Goal: Task Accomplishment & Management: Complete application form

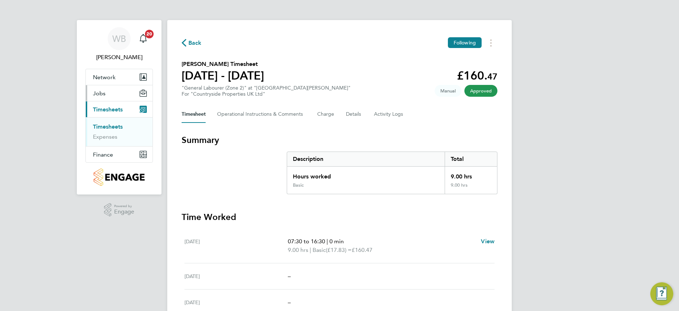
click at [116, 94] on button "Jobs" at bounding box center [119, 93] width 67 height 16
click at [113, 113] on link "Vacancies" at bounding box center [105, 110] width 25 height 7
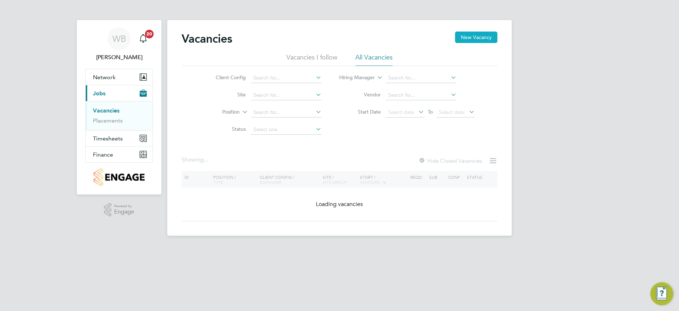
click at [471, 39] on button "New Vacancy" at bounding box center [476, 37] width 42 height 11
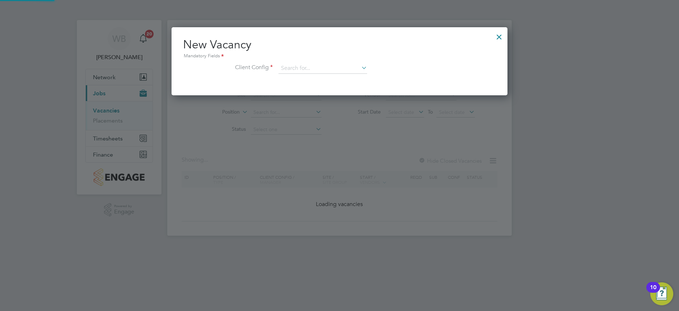
scroll to position [68, 336]
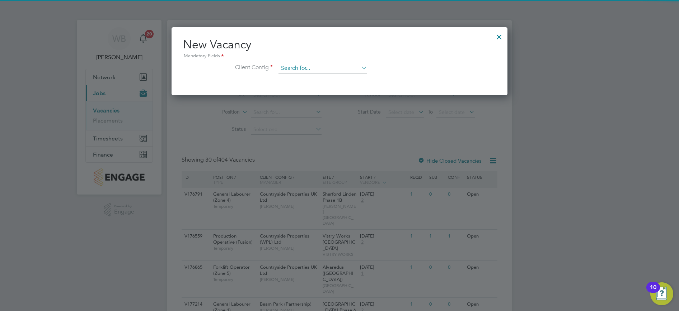
click at [327, 69] on input at bounding box center [322, 68] width 89 height 11
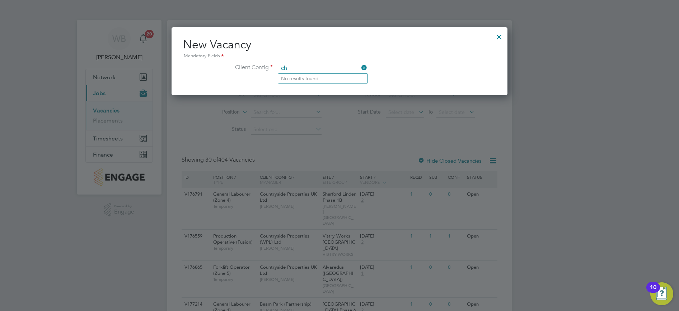
type input "c"
type input "infra"
click at [498, 37] on div at bounding box center [498, 35] width 13 height 13
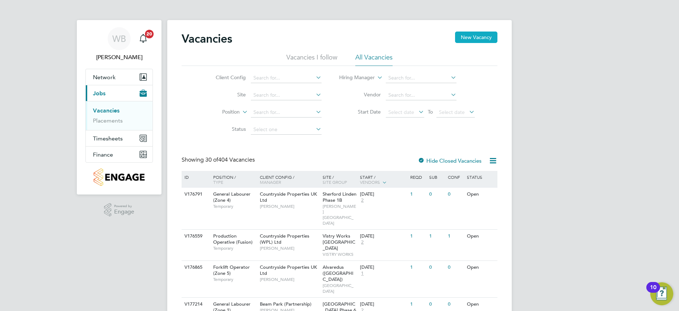
click at [469, 38] on button "New Vacancy" at bounding box center [476, 37] width 42 height 11
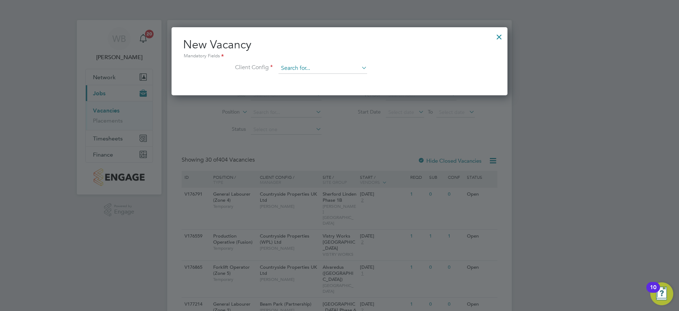
click at [295, 69] on input at bounding box center [322, 68] width 89 height 11
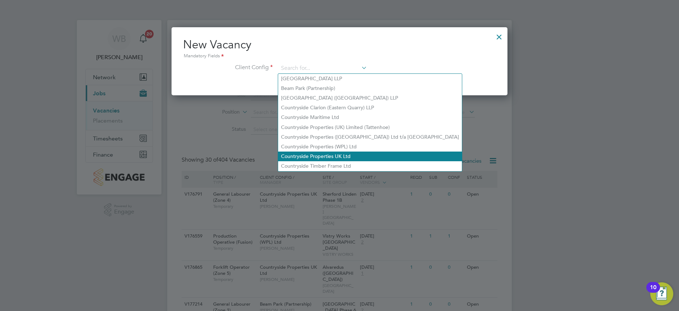
click at [342, 152] on li "Countryside Properties UK Ltd" at bounding box center [370, 157] width 184 height 10
type input "Countryside Properties UK Ltd"
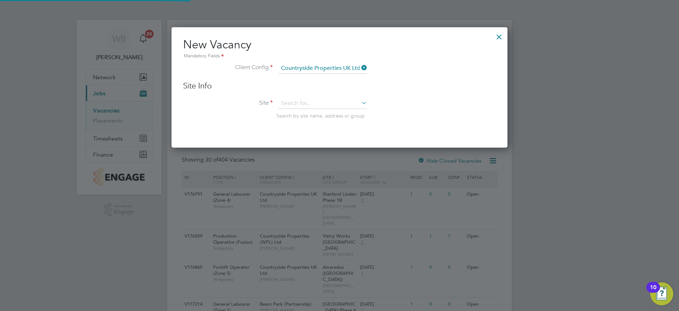
scroll to position [121, 336]
click at [306, 104] on input at bounding box center [322, 103] width 89 height 11
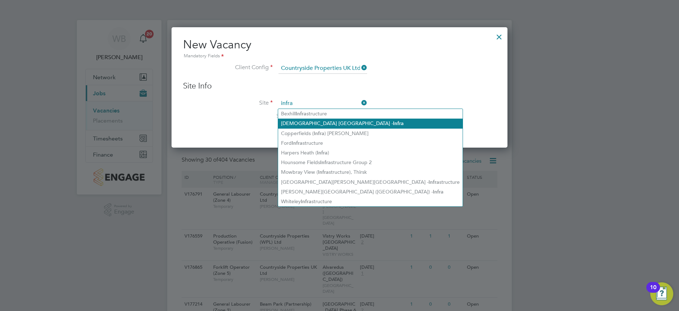
click at [343, 124] on li "[DEMOGRAPHIC_DATA] [PERSON_NAME][GEOGRAPHIC_DATA]" at bounding box center [370, 124] width 184 height 10
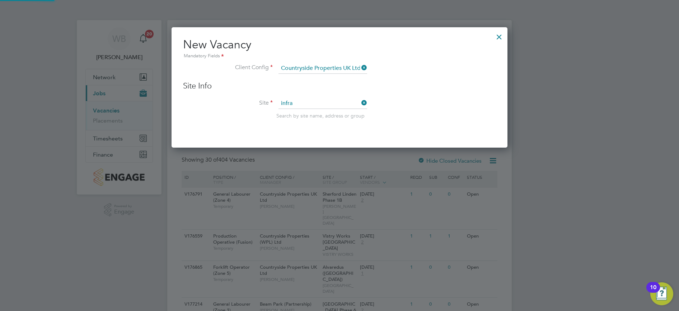
type input "[DEMOGRAPHIC_DATA] [PERSON_NAME][GEOGRAPHIC_DATA]"
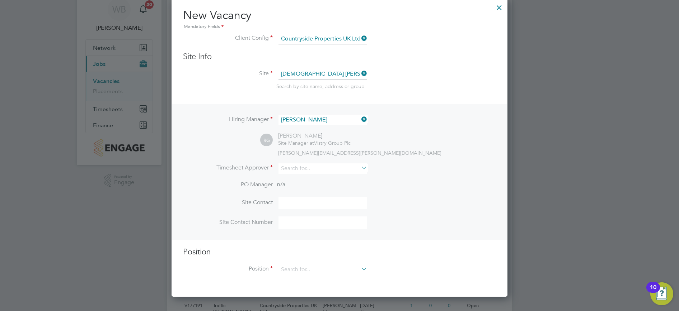
scroll to position [45, 0]
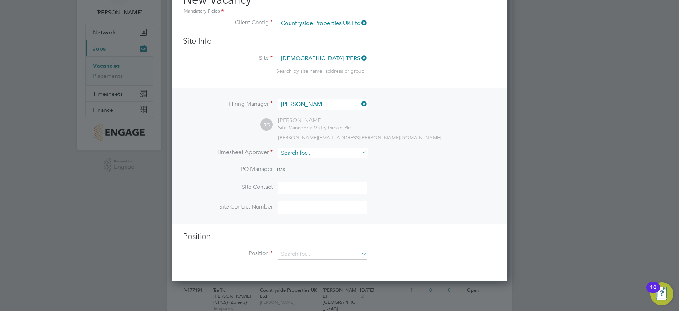
click at [318, 154] on input at bounding box center [322, 153] width 89 height 10
click at [328, 172] on li "Richard Gerrett" at bounding box center [326, 174] width 96 height 10
type input "[PERSON_NAME]"
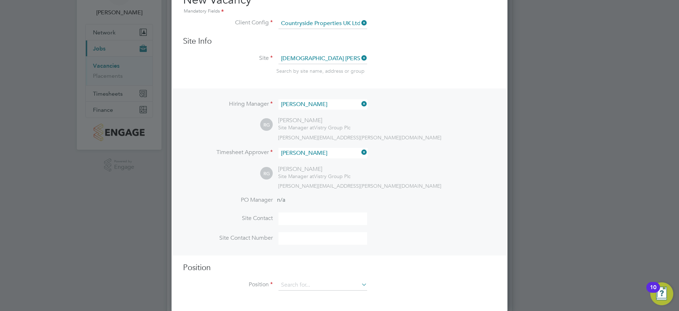
drag, startPoint x: 305, startPoint y: 220, endPoint x: 308, endPoint y: 227, distance: 7.9
click at [305, 220] on input at bounding box center [322, 219] width 89 height 13
type input "[PERSON_NAME]"
type input "07920860062"
type input "Forklift Operator (Zone 3)"
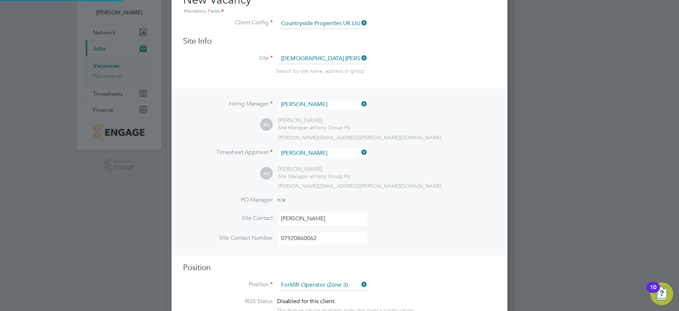
type input "1"
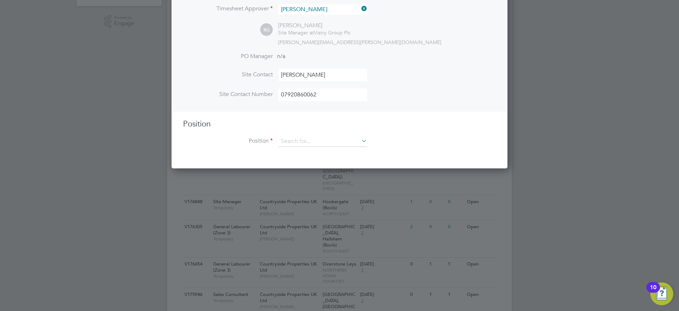
scroll to position [134, 0]
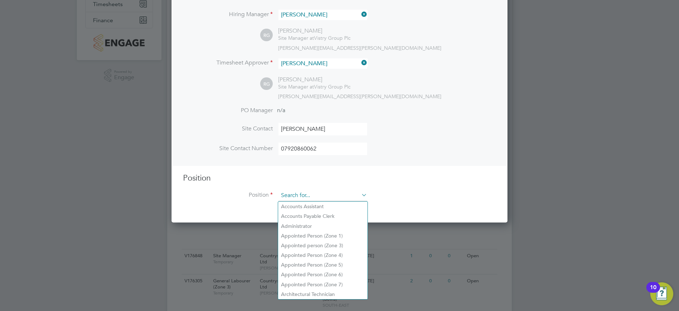
click at [326, 193] on input at bounding box center [322, 195] width 89 height 11
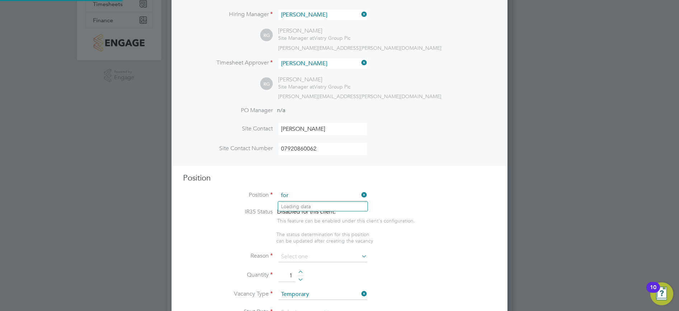
scroll to position [1026, 336]
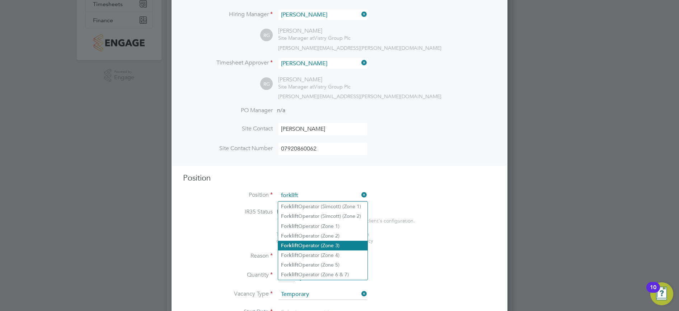
click at [335, 241] on li "Forklift Operator (Zone 3)" at bounding box center [322, 246] width 89 height 10
type input "Forklift Operator (Zone 3)"
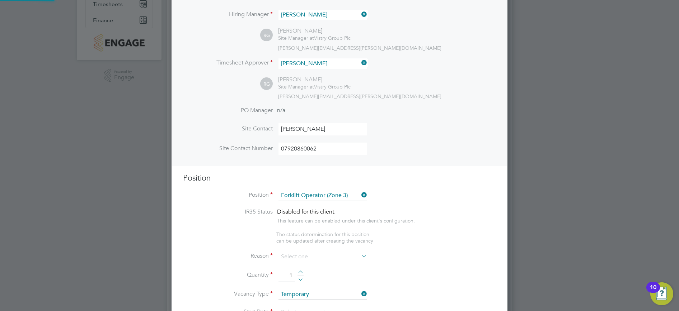
type textarea "• Operate construction machinery • Delivering large quantities of materials to …"
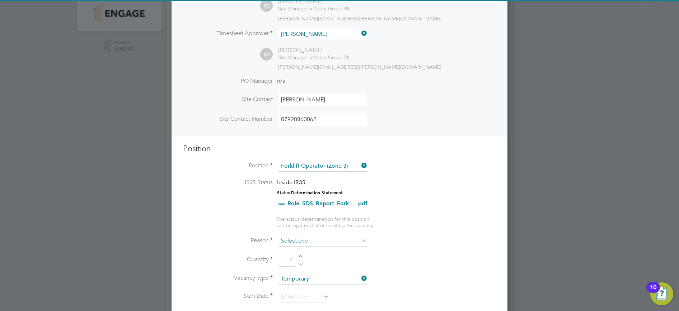
scroll to position [179, 0]
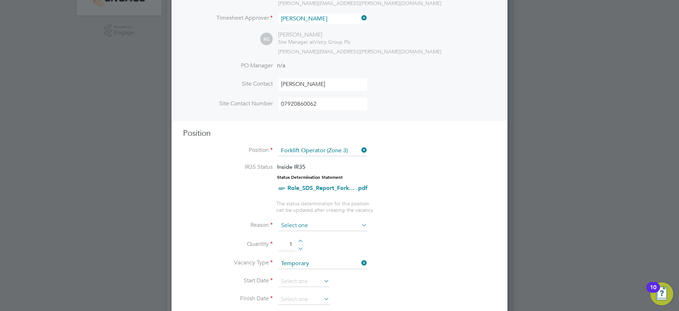
click at [315, 229] on input at bounding box center [322, 226] width 89 height 11
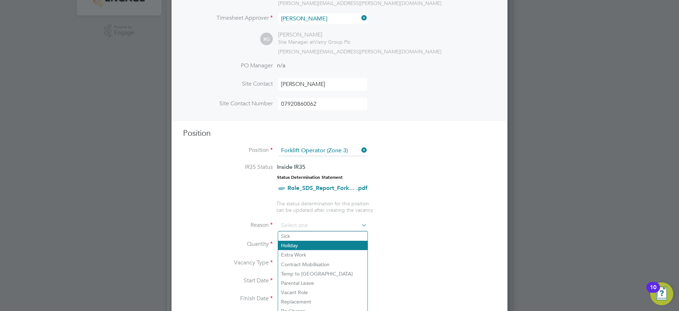
click at [314, 245] on li "Holiday" at bounding box center [322, 245] width 89 height 9
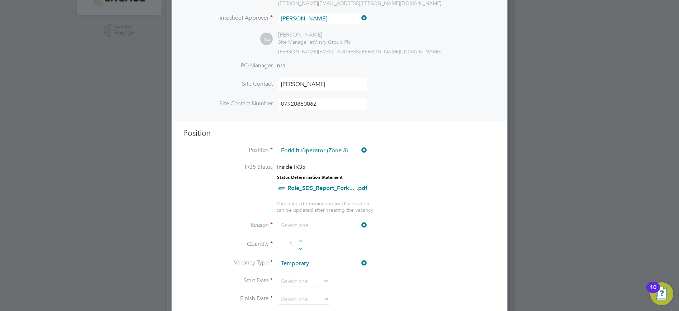
type input "Holiday"
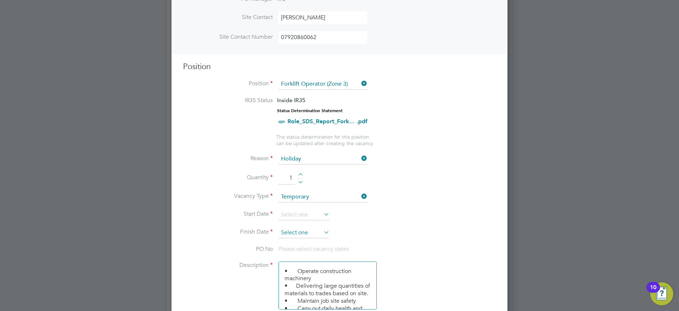
scroll to position [269, 0]
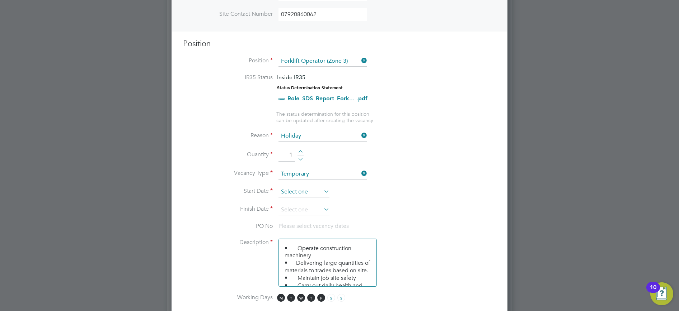
click at [302, 192] on input at bounding box center [303, 192] width 51 height 11
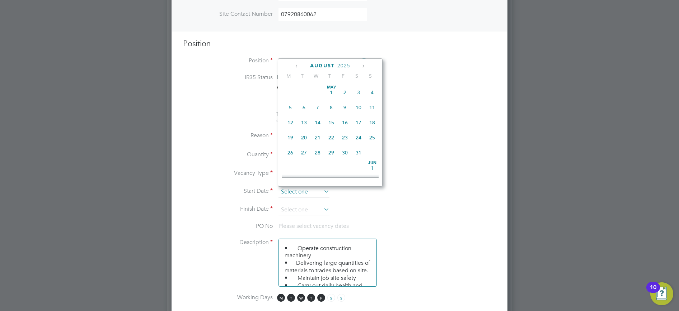
scroll to position [248, 0]
click at [344, 123] on span "15" at bounding box center [345, 117] width 14 height 14
type input "[DATE]"
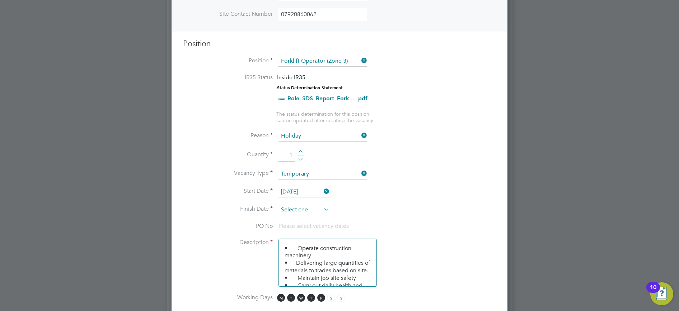
click at [305, 213] on input at bounding box center [303, 210] width 51 height 11
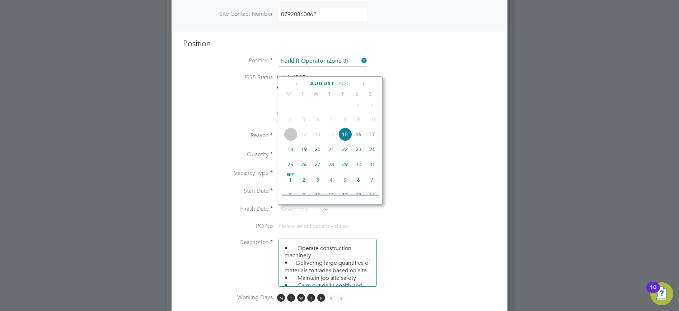
click at [345, 141] on span "15" at bounding box center [345, 135] width 14 height 14
type input "[DATE]"
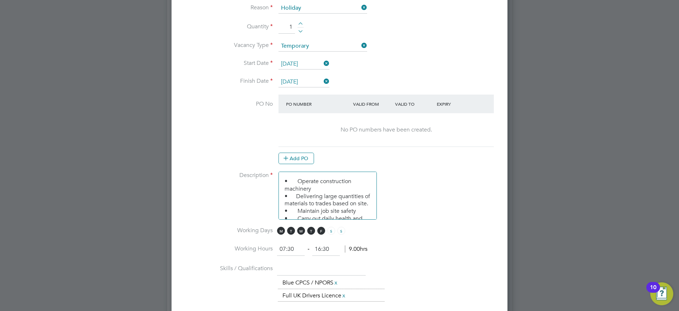
scroll to position [0, 0]
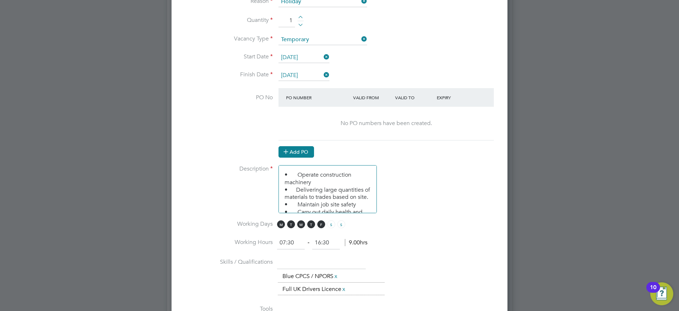
click at [300, 152] on button "Add PO" at bounding box center [296, 151] width 36 height 11
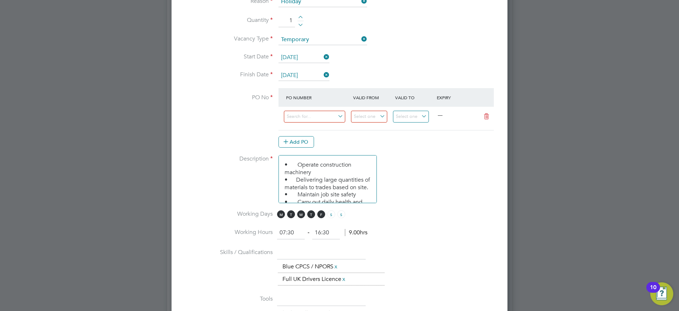
scroll to position [1090, 336]
click at [309, 120] on input at bounding box center [314, 117] width 61 height 12
paste input "S-HCHUR/00020"
type input "S-HCHUR/00020"
click at [364, 118] on input at bounding box center [369, 117] width 36 height 12
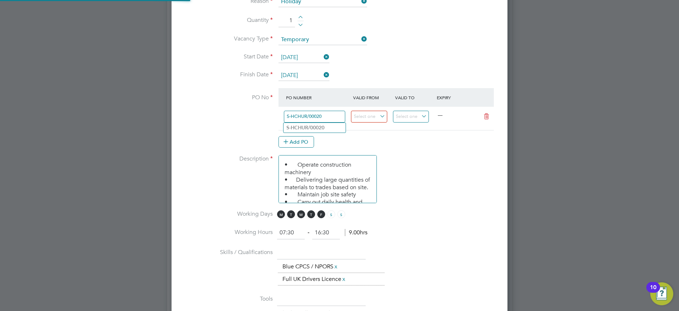
scroll to position [248, 0]
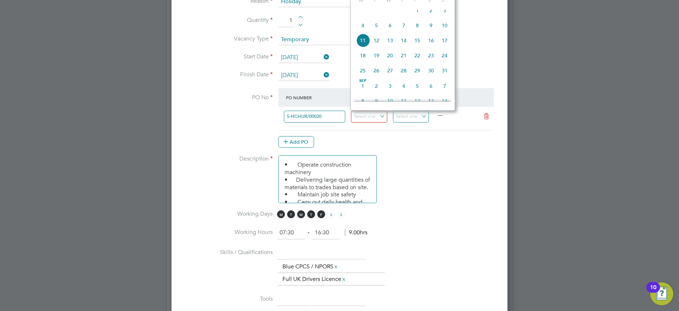
click at [227, 114] on li "PO No PO Number Valid From Valid To Expiry S-HCHUR/00020 — Add PO" at bounding box center [339, 121] width 313 height 67
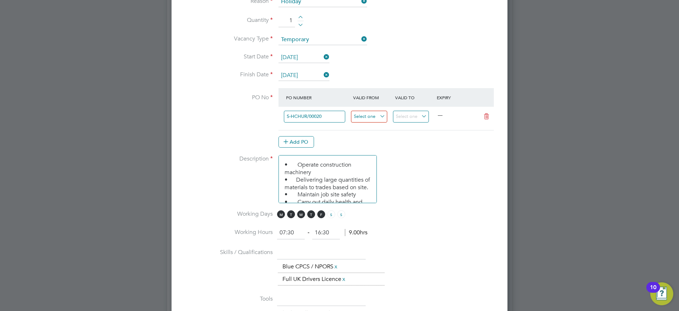
click at [374, 117] on input at bounding box center [369, 117] width 36 height 12
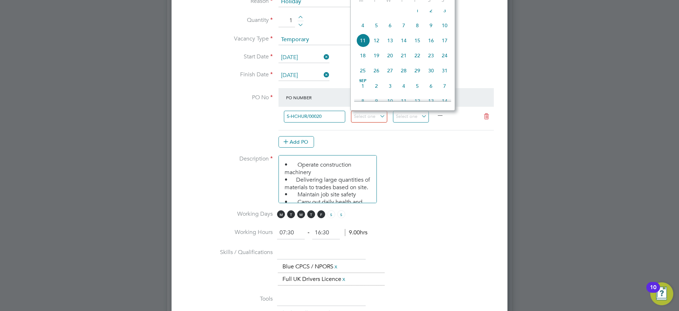
click at [364, 46] on span "11" at bounding box center [363, 41] width 14 height 14
type input "11 Aug 2025"
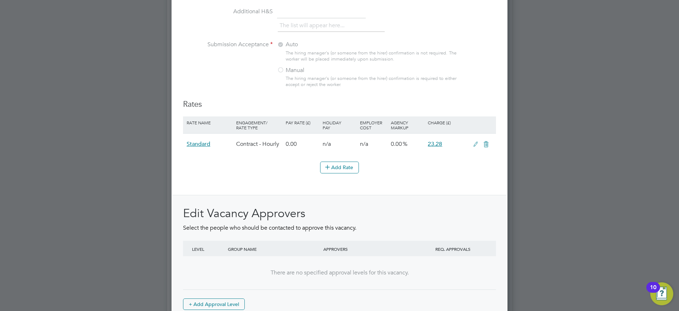
scroll to position [805, 0]
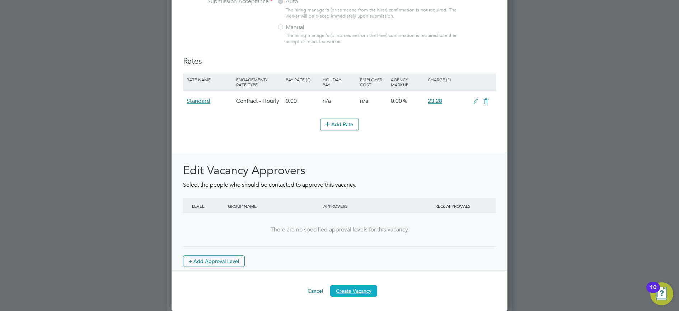
click at [355, 291] on button "Create Vacancy" at bounding box center [353, 290] width 47 height 11
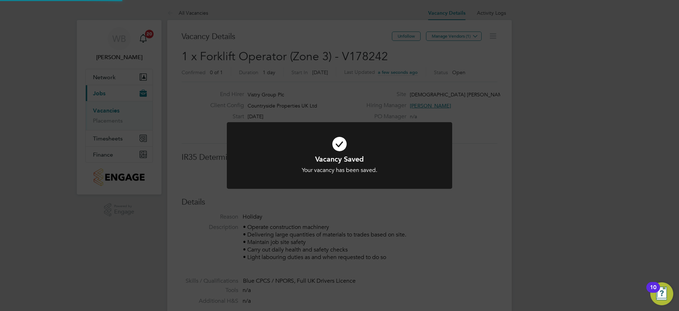
click at [378, 174] on div "Your vacancy has been saved." at bounding box center [339, 171] width 187 height 8
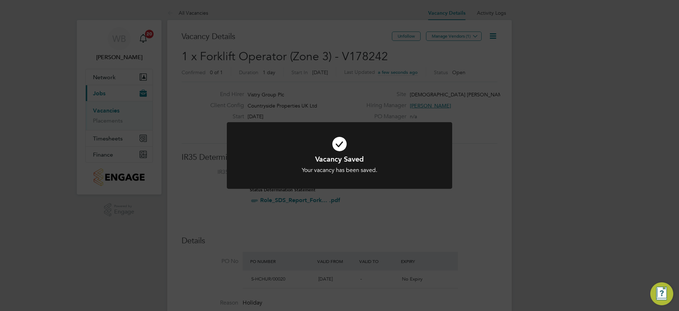
scroll to position [11, 142]
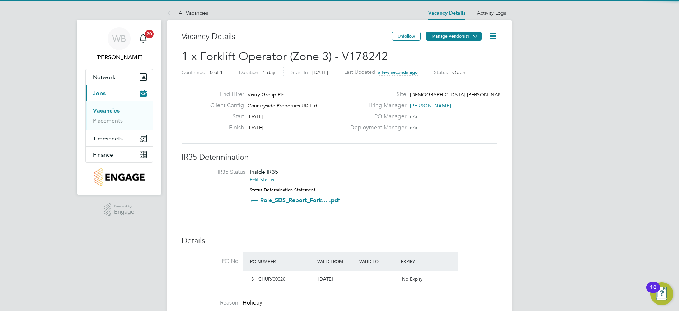
click at [452, 37] on button "Manage Vendors (1)" at bounding box center [454, 36] width 56 height 9
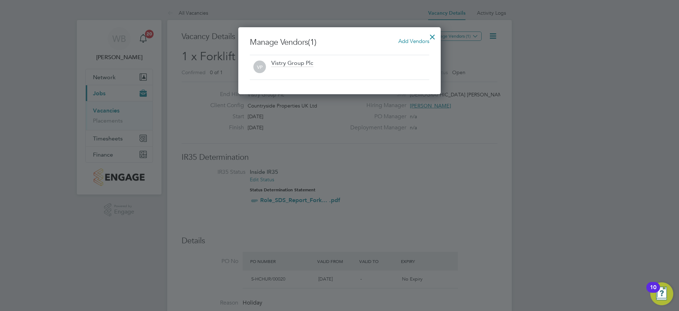
click at [414, 39] on span "Add Vendors" at bounding box center [413, 41] width 31 height 7
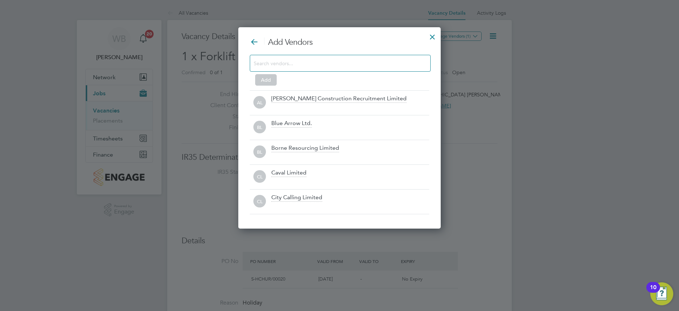
click at [300, 61] on input at bounding box center [334, 62] width 161 height 9
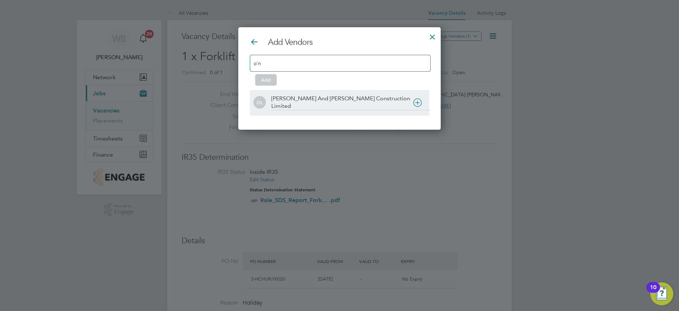
type input "o'n"
click at [316, 97] on div "O'Neill And Brennan Construction Limited" at bounding box center [350, 102] width 158 height 15
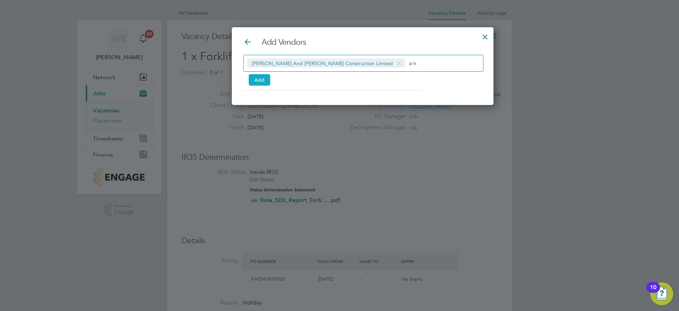
click at [259, 80] on button "Add" at bounding box center [260, 79] width 22 height 11
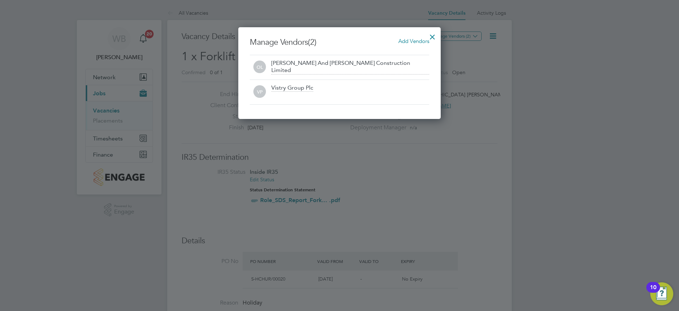
click at [431, 34] on div at bounding box center [432, 35] width 13 height 13
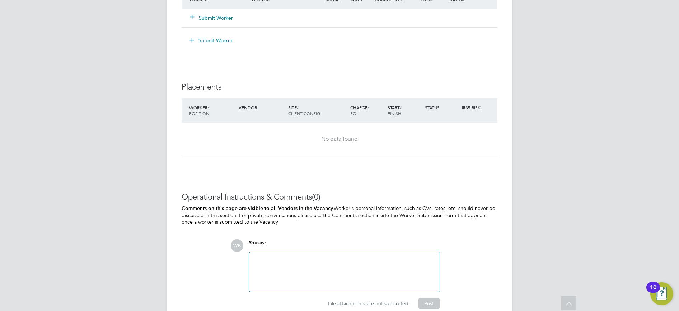
click at [301, 267] on div at bounding box center [344, 272] width 182 height 31
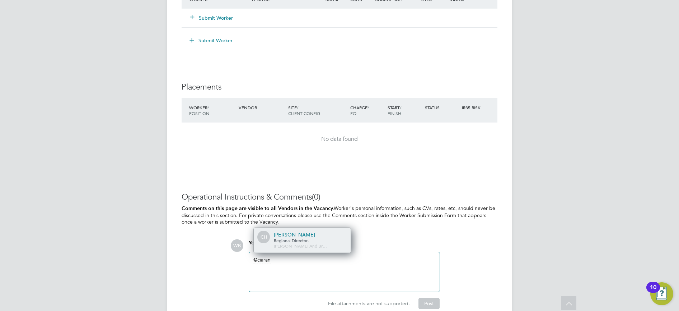
click at [296, 238] on div "Ciaran Hoey" at bounding box center [310, 235] width 72 height 6
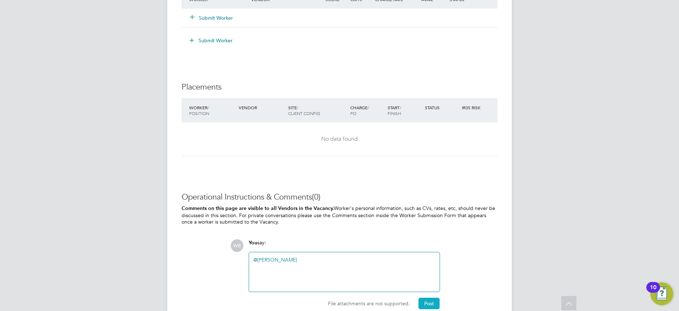
click at [427, 303] on button "Post" at bounding box center [428, 303] width 21 height 11
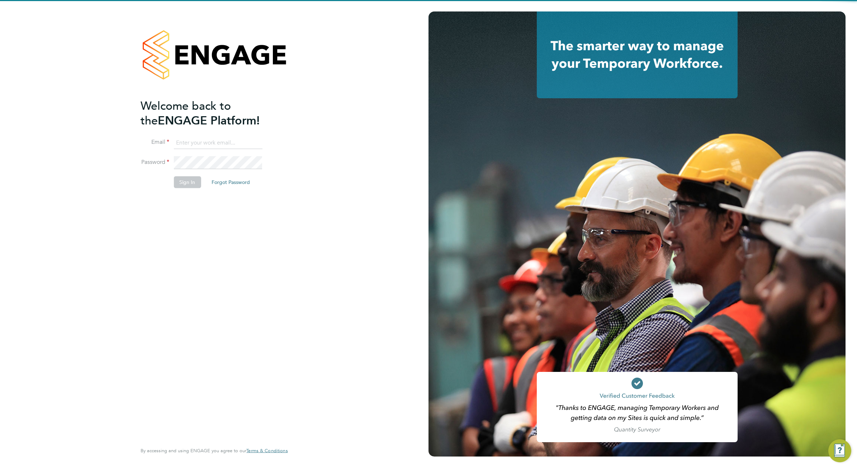
type input "william.bellamy@vistry.co.uk"
click at [256, 253] on div "Welcome back to the ENGAGE Platform! Email william.bellamy@vistry.co.uk Passwor…" at bounding box center [211, 269] width 140 height 343
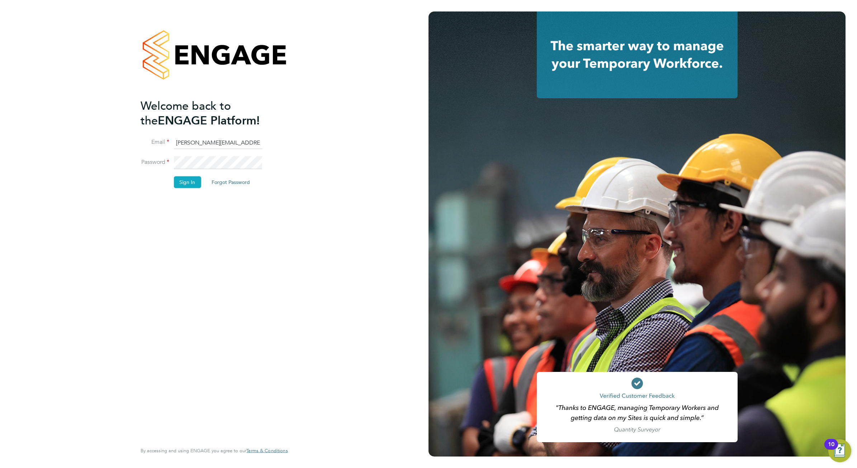
click at [188, 185] on button "Sign In" at bounding box center [187, 181] width 27 height 11
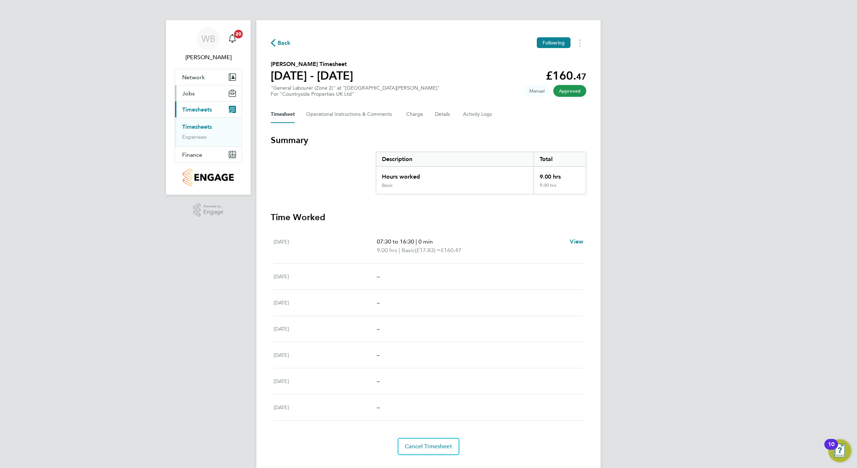
click at [189, 97] on button "Jobs" at bounding box center [208, 93] width 67 height 16
click at [199, 112] on link "Vacancies" at bounding box center [194, 110] width 25 height 7
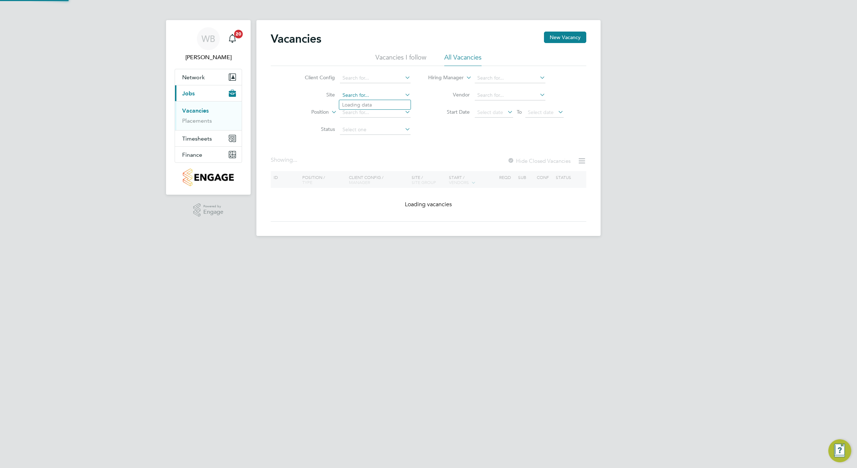
click at [373, 97] on input at bounding box center [375, 95] width 71 height 10
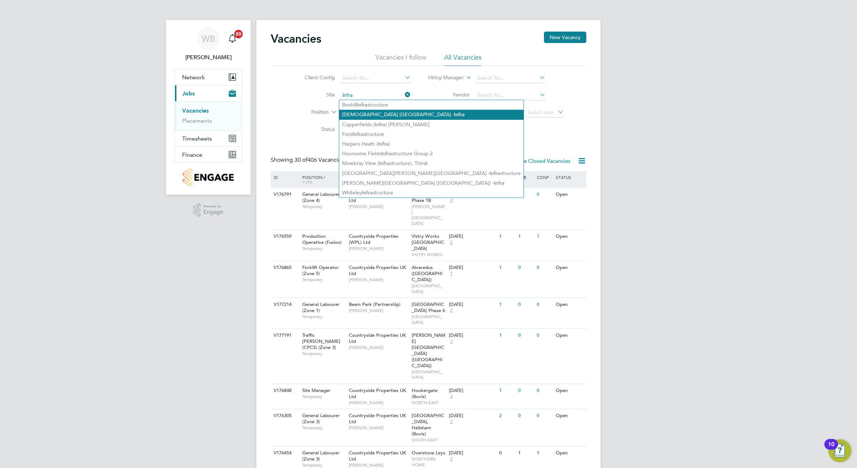
click at [375, 114] on li "[DEMOGRAPHIC_DATA] [PERSON_NAME][GEOGRAPHIC_DATA]" at bounding box center [431, 115] width 184 height 10
type input "[DEMOGRAPHIC_DATA] [PERSON_NAME][GEOGRAPHIC_DATA]"
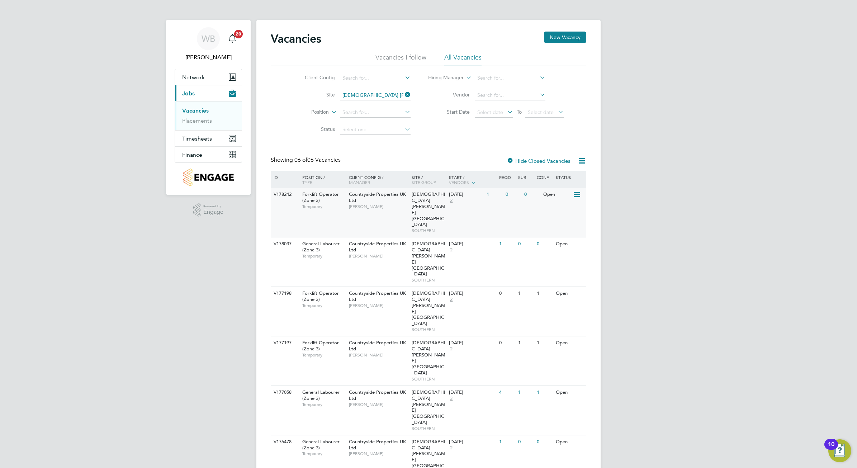
click at [361, 204] on span "[PERSON_NAME]" at bounding box center [378, 207] width 59 height 6
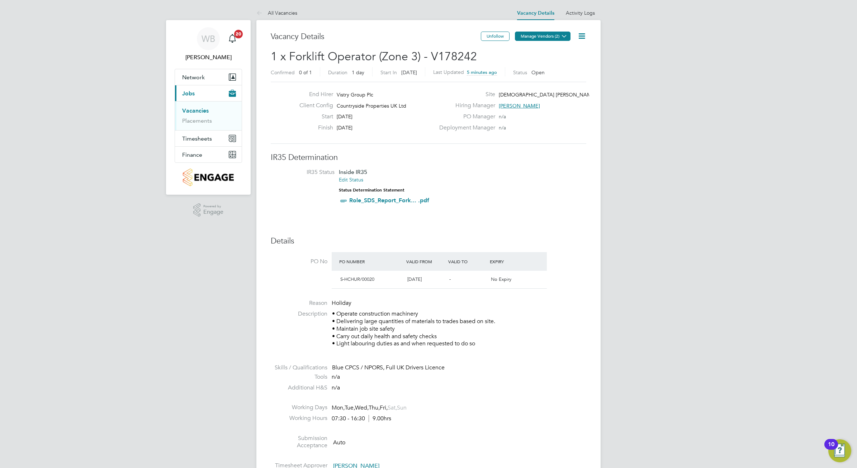
click at [535, 36] on button "Manage Vendors (2)" at bounding box center [543, 36] width 56 height 9
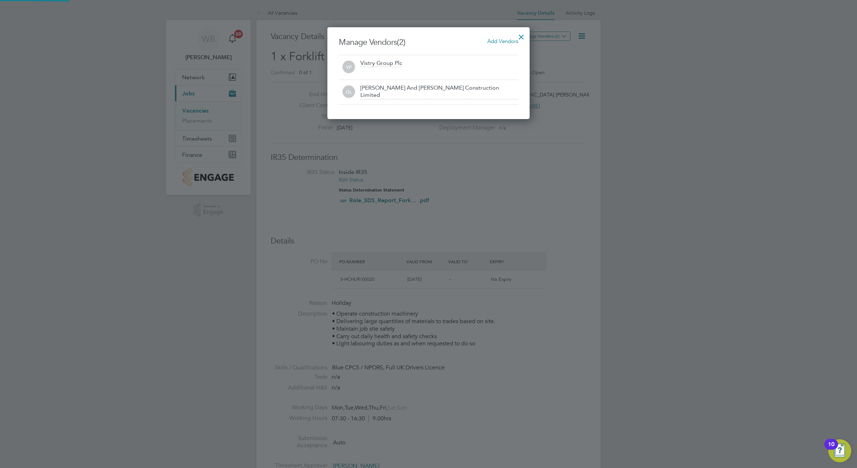
scroll to position [92, 203]
click at [503, 39] on span "Add Vendors" at bounding box center [502, 41] width 31 height 7
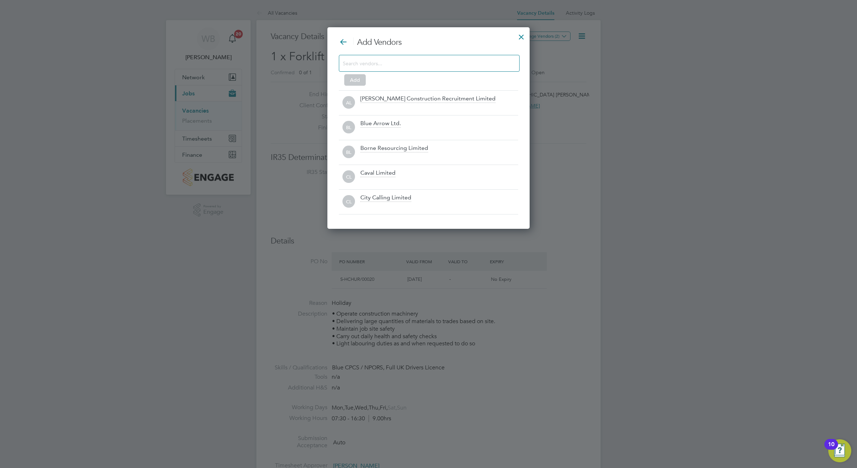
click at [428, 60] on input at bounding box center [423, 62] width 161 height 9
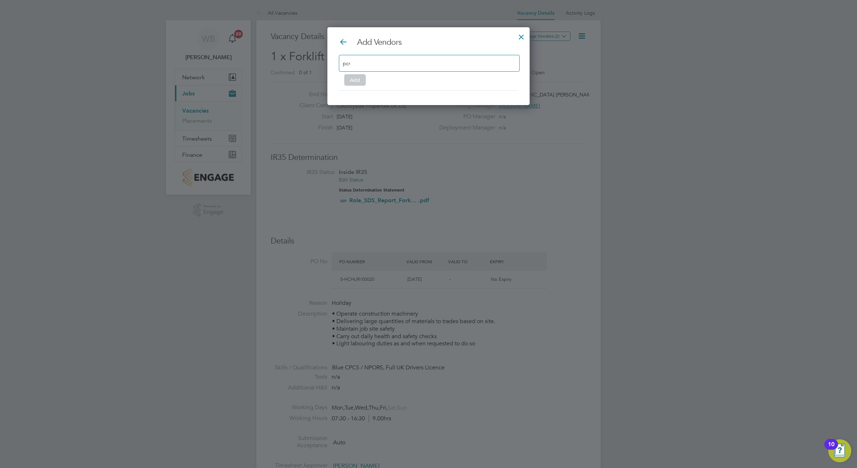
drag, startPoint x: 364, startPoint y: 63, endPoint x: 326, endPoint y: 60, distance: 37.9
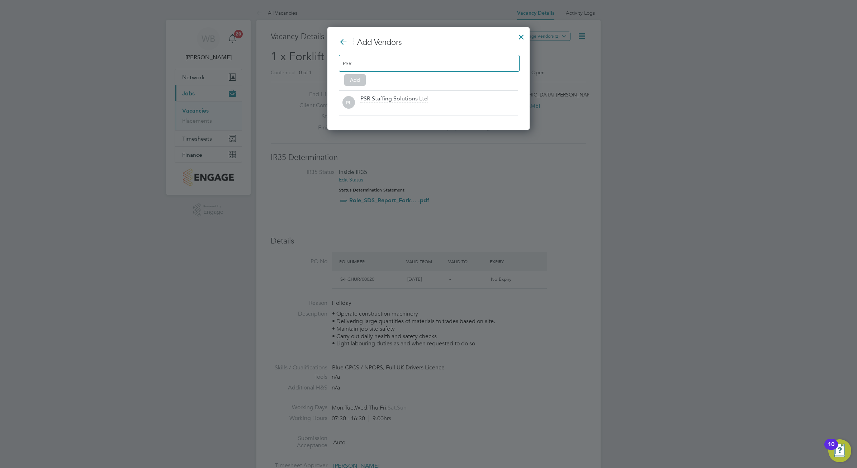
scroll to position [3, 4]
drag, startPoint x: 356, startPoint y: 62, endPoint x: 327, endPoint y: 61, distance: 29.1
type input "professional"
click at [411, 100] on div "Professional Construction Recruitment Limited" at bounding box center [421, 99] width 122 height 8
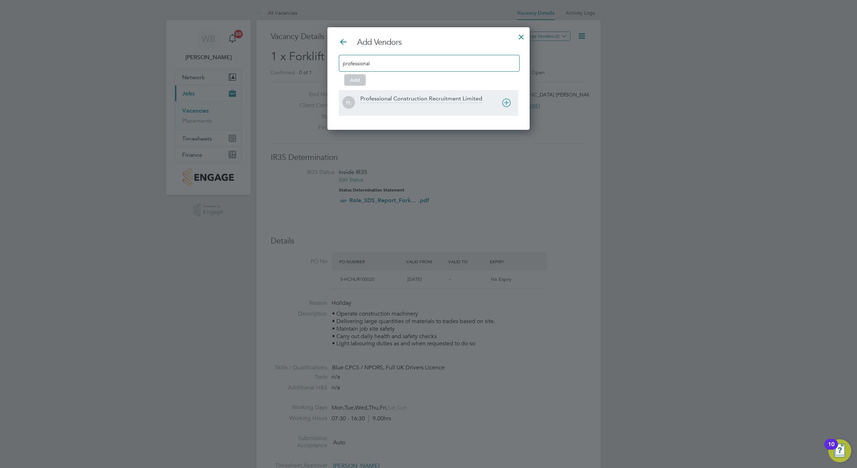
scroll to position [79, 224]
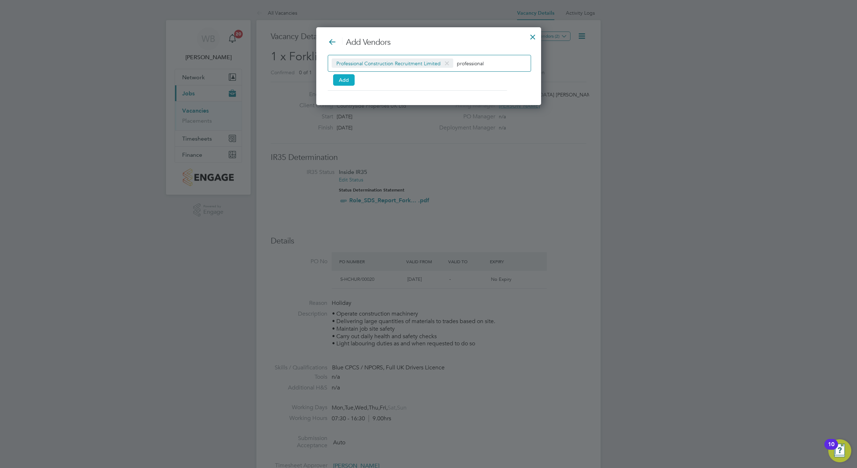
click at [347, 80] on button "Add" at bounding box center [344, 79] width 22 height 11
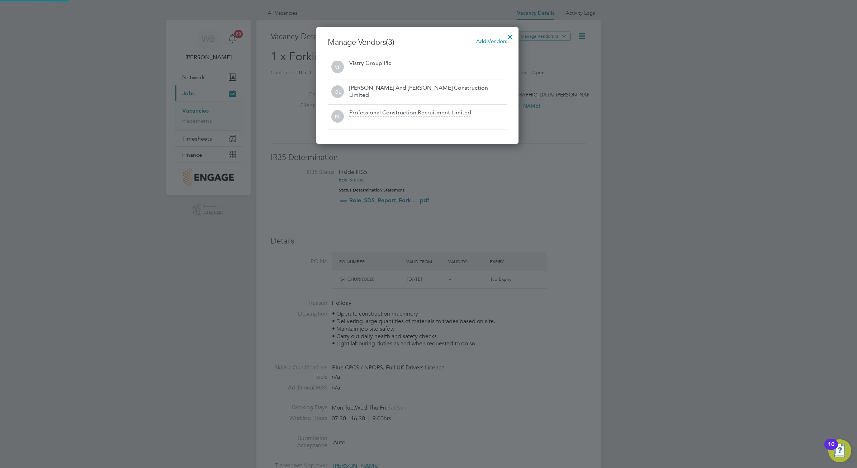
scroll to position [117, 203]
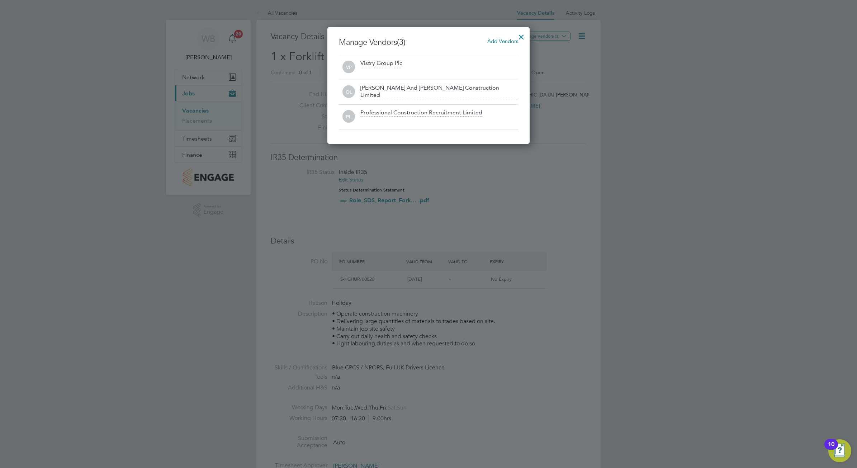
click at [523, 37] on div at bounding box center [521, 35] width 13 height 13
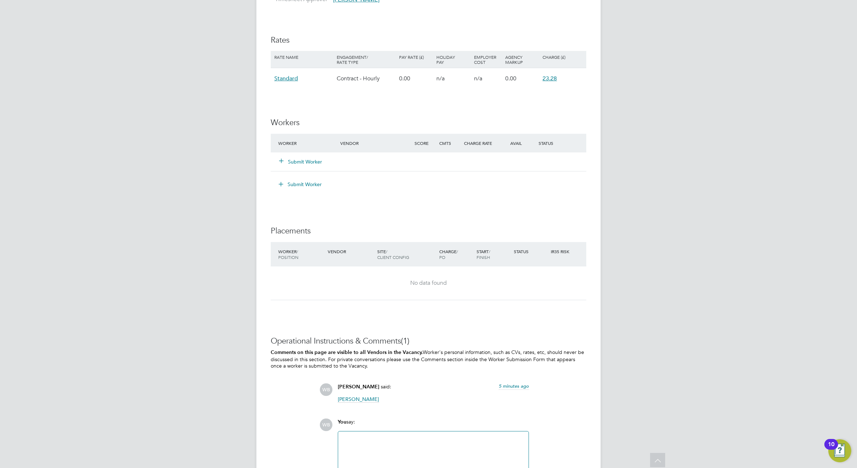
scroll to position [524, 0]
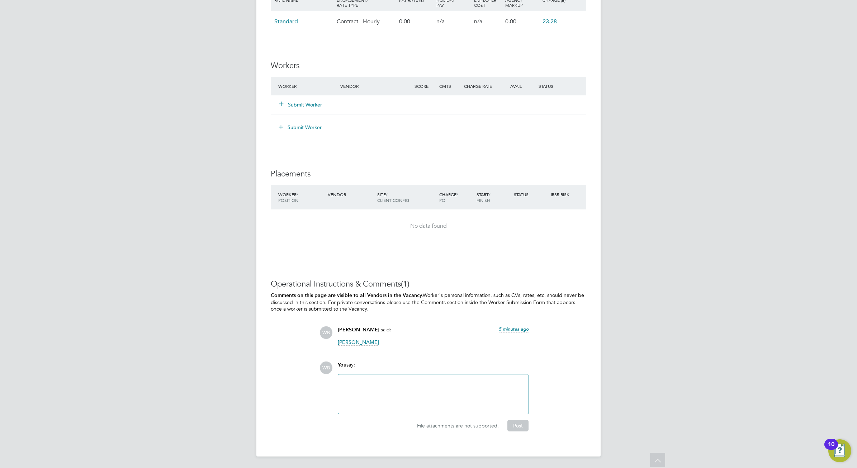
click at [408, 390] on div at bounding box center [434, 394] width 182 height 31
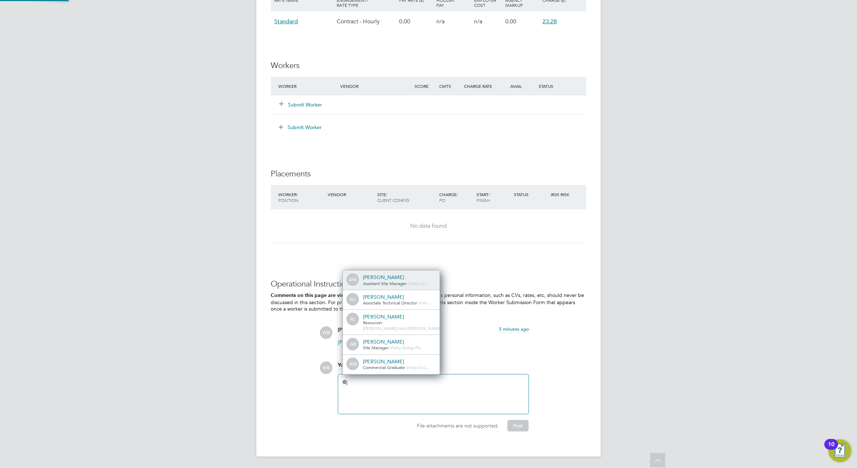
scroll to position [4, 4]
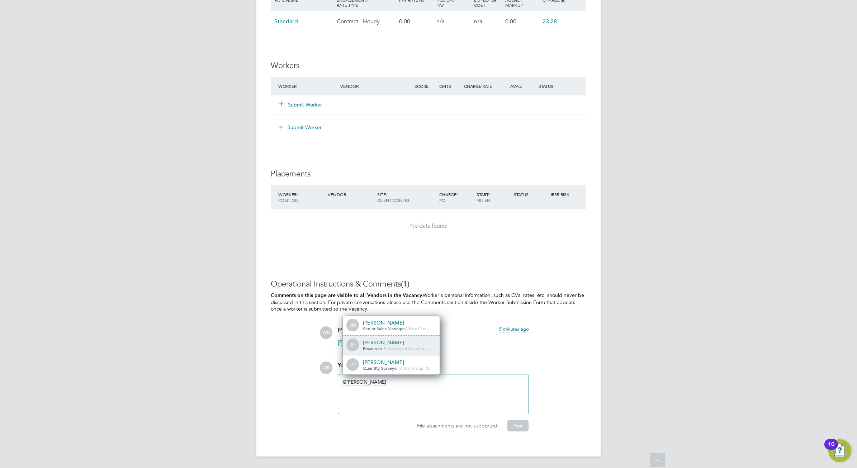
click at [392, 352] on div "JH Jess Hogan Resourcer - Professional Construct…" at bounding box center [391, 346] width 97 height 20
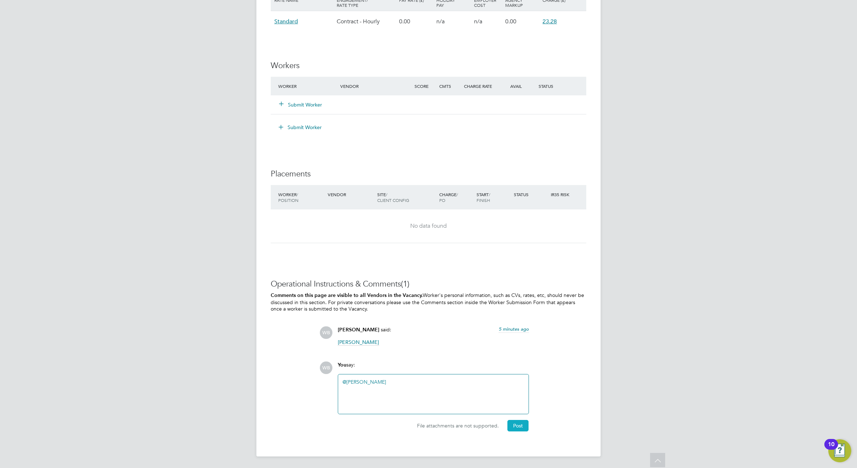
click at [521, 431] on button "Post" at bounding box center [518, 425] width 21 height 11
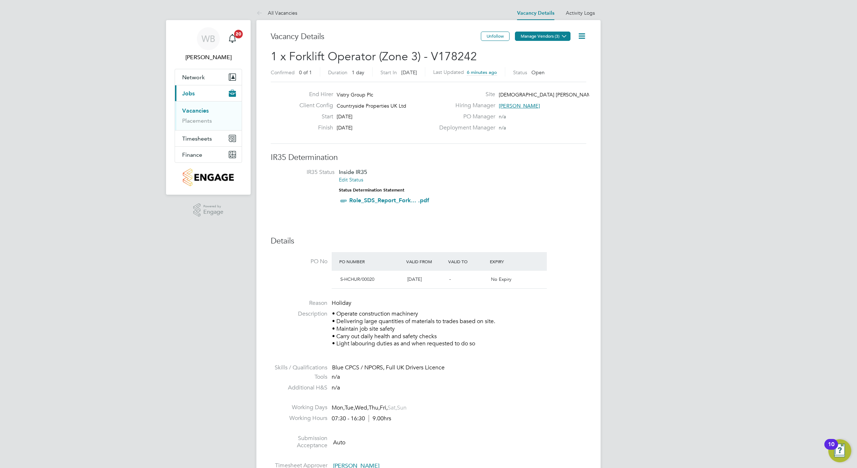
click at [557, 36] on button "Manage Vendors (3)" at bounding box center [543, 36] width 56 height 9
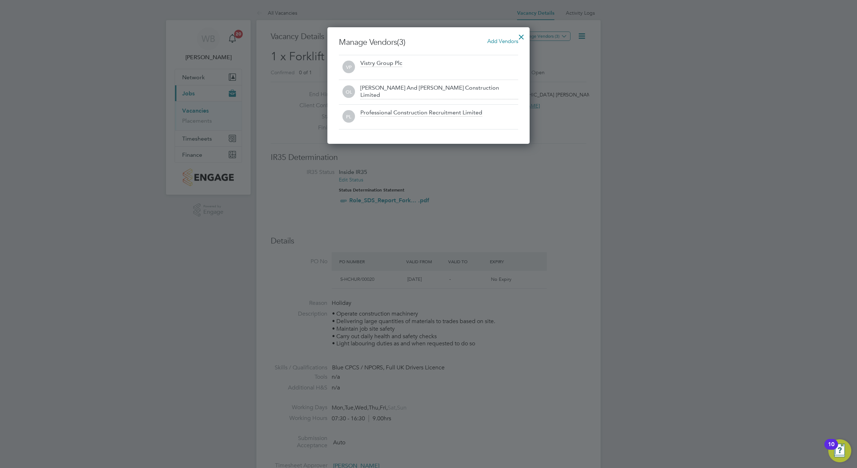
click at [523, 30] on div at bounding box center [521, 35] width 13 height 13
